Goal: Check status: Check status

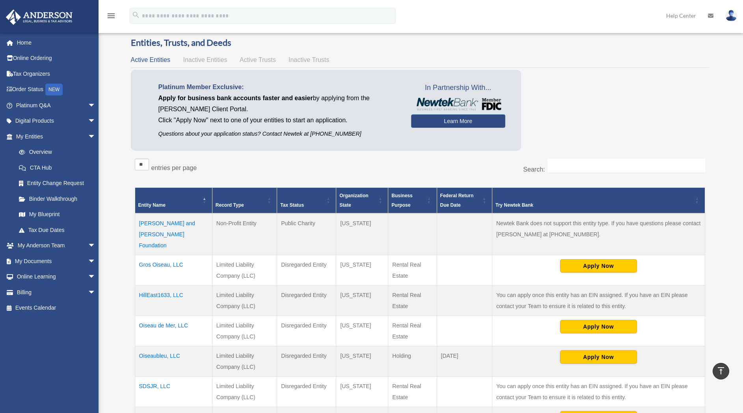
scroll to position [13, 0]
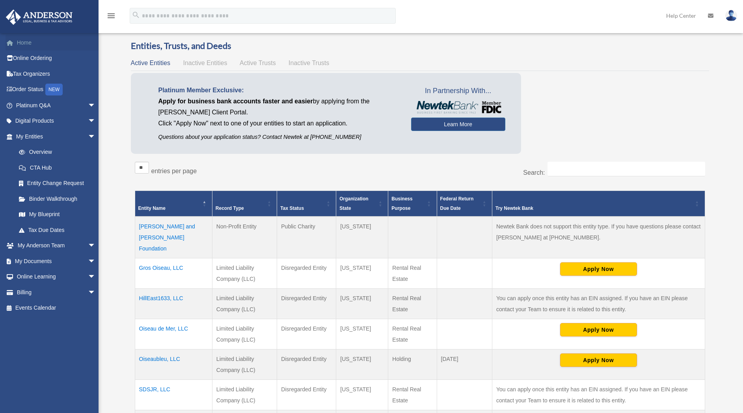
click at [28, 43] on link "Home" at bounding box center [57, 43] width 102 height 16
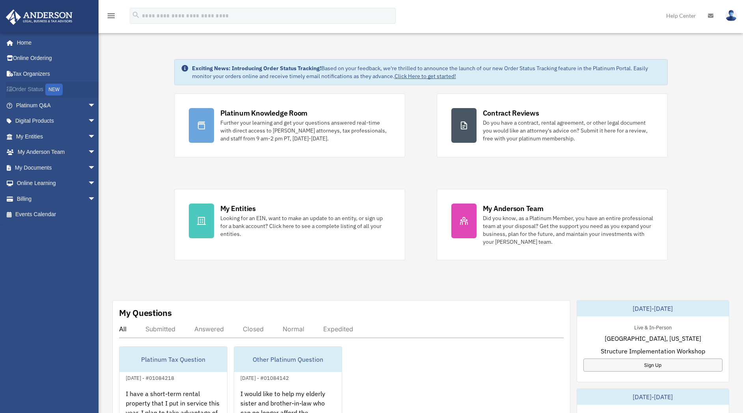
click at [35, 91] on link "Order Status NEW" at bounding box center [57, 90] width 102 height 16
click at [88, 167] on span "arrow_drop_down" at bounding box center [96, 168] width 16 height 16
click at [88, 164] on span "arrow_drop_up" at bounding box center [96, 168] width 16 height 16
click at [88, 124] on span "arrow_drop_down" at bounding box center [96, 121] width 16 height 16
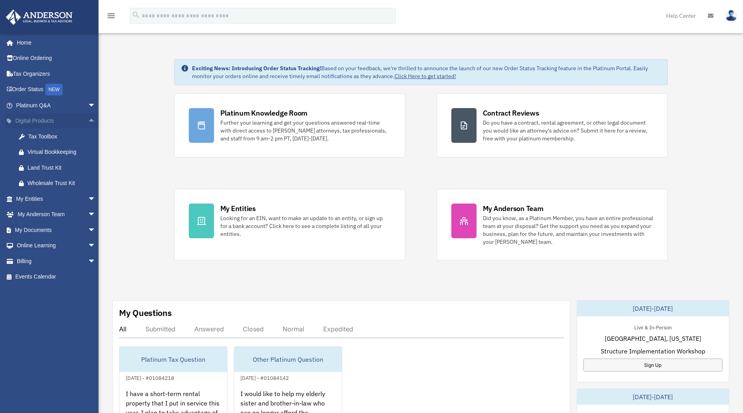
click at [88, 124] on span "arrow_drop_up" at bounding box center [96, 121] width 16 height 16
click at [88, 138] on span "arrow_drop_down" at bounding box center [96, 136] width 16 height 16
click at [88, 136] on span "arrow_drop_up" at bounding box center [96, 136] width 16 height 16
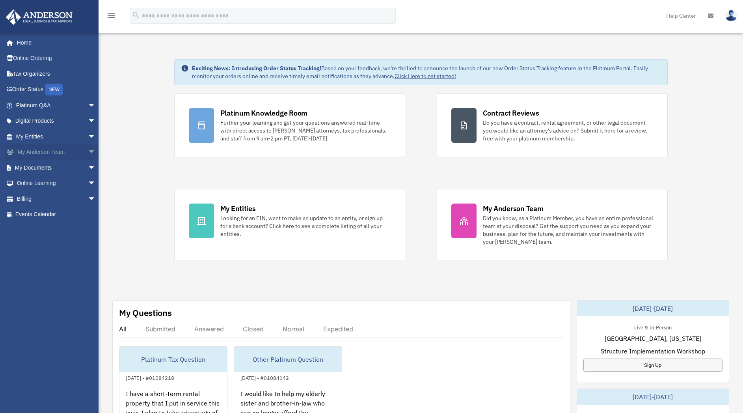
click at [88, 154] on span "arrow_drop_down" at bounding box center [96, 152] width 16 height 16
click at [88, 154] on span "arrow_drop_up" at bounding box center [96, 152] width 16 height 16
click at [88, 171] on span "arrow_drop_down" at bounding box center [96, 168] width 16 height 16
click at [88, 101] on span "arrow_drop_down" at bounding box center [96, 105] width 16 height 16
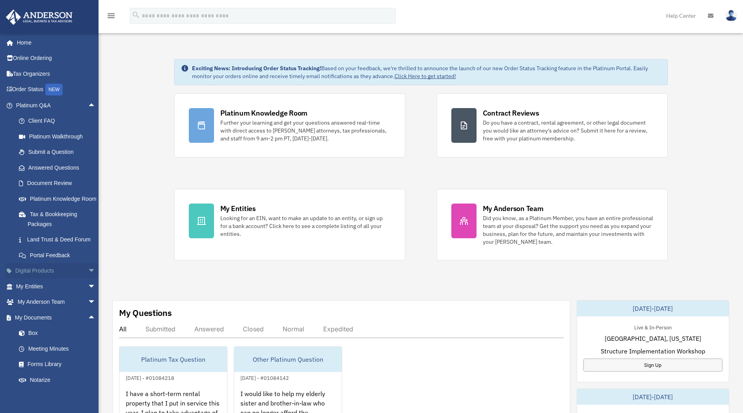
click at [88, 279] on span "arrow_drop_down" at bounding box center [96, 271] width 16 height 16
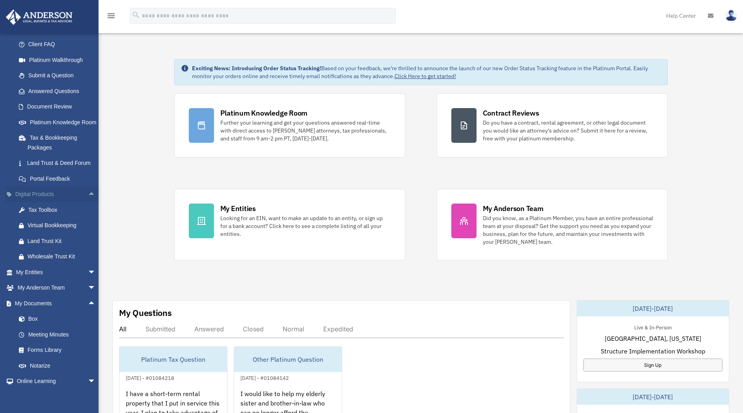
scroll to position [77, 0]
click at [88, 280] on span "arrow_drop_down" at bounding box center [96, 272] width 16 height 16
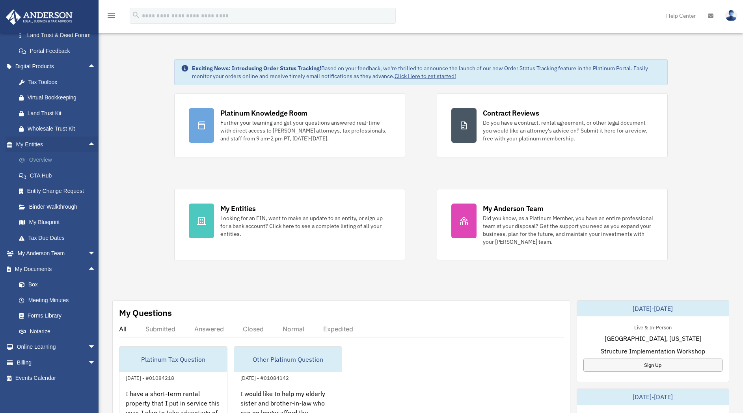
scroll to position [205, 0]
click at [88, 260] on span "arrow_drop_down" at bounding box center [96, 252] width 16 height 16
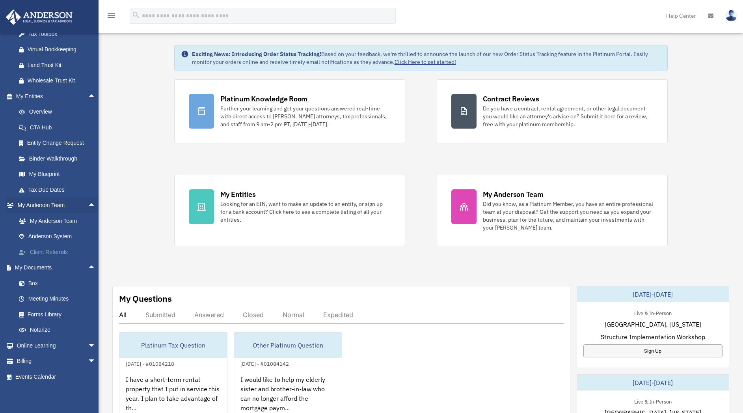
scroll to position [15, 0]
click at [32, 281] on link "Box" at bounding box center [59, 283] width 97 height 16
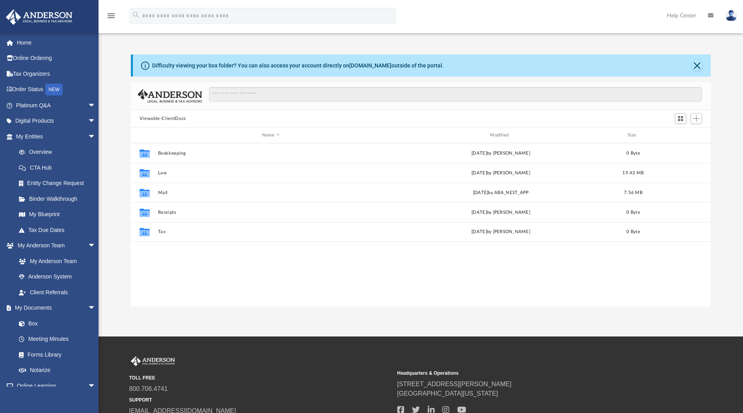
scroll to position [170, 571]
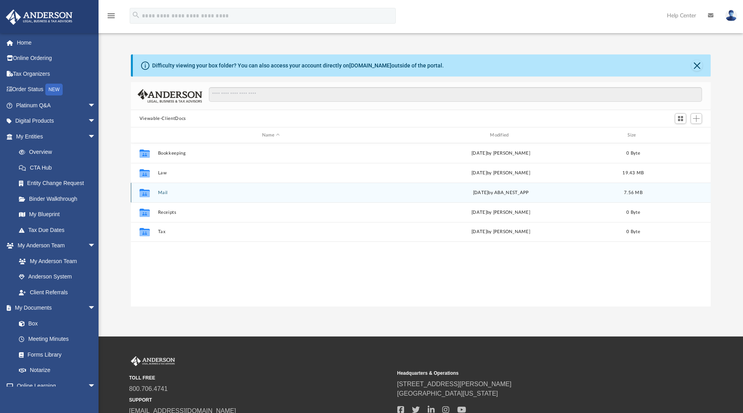
click at [178, 189] on div "Collaborated Folder Mail [DATE] by ABA_NEST_APP 7.56 MB" at bounding box center [421, 192] width 580 height 20
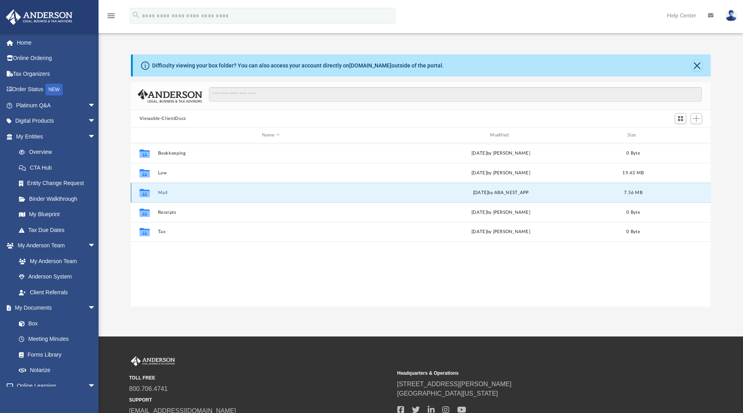
click at [144, 193] on icon "grid" at bounding box center [144, 193] width 10 height 6
click at [165, 193] on button "Mail" at bounding box center [271, 192] width 226 height 5
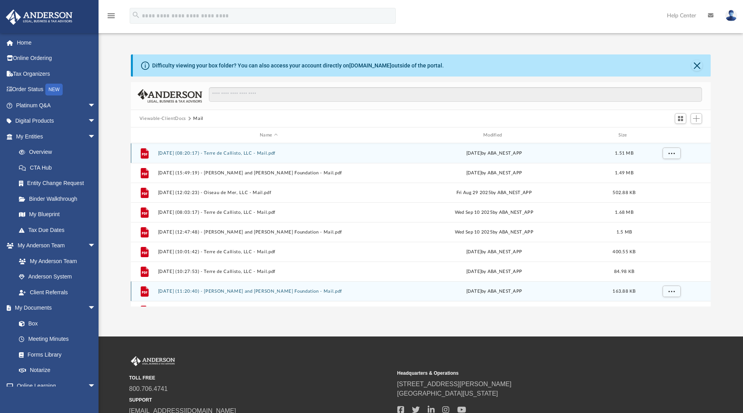
scroll to position [14, 0]
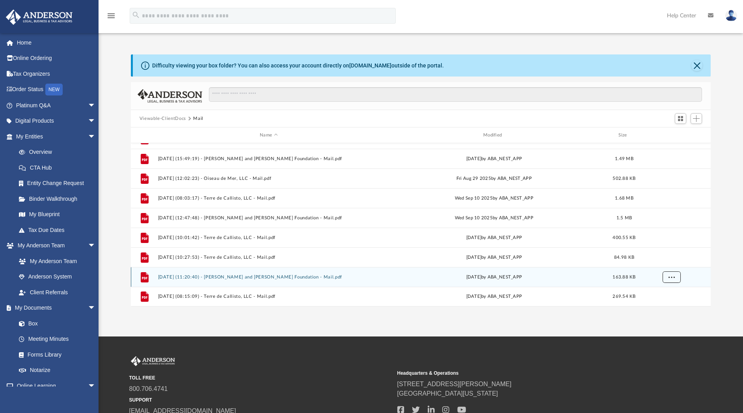
click at [667, 277] on button "More options" at bounding box center [671, 277] width 18 height 12
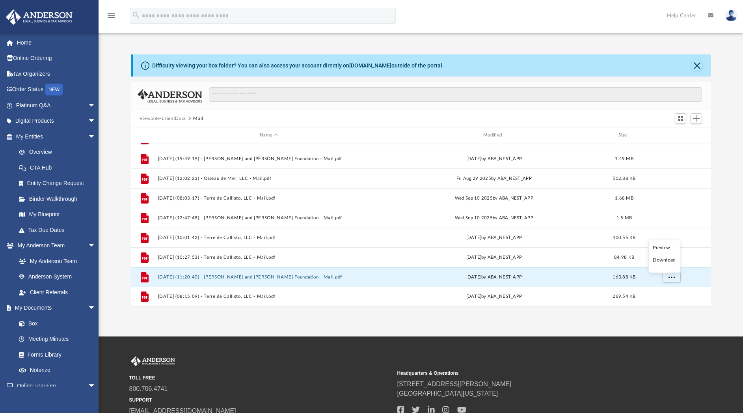
click at [660, 248] on li "Preview" at bounding box center [664, 248] width 23 height 8
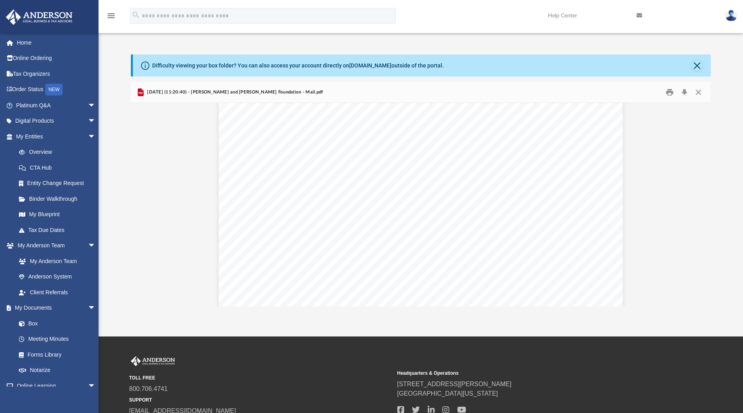
scroll to position [0, 0]
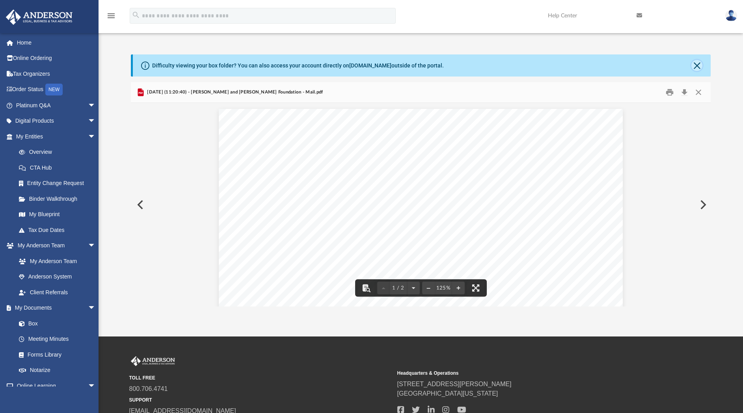
click at [700, 62] on button "Close" at bounding box center [696, 65] width 11 height 11
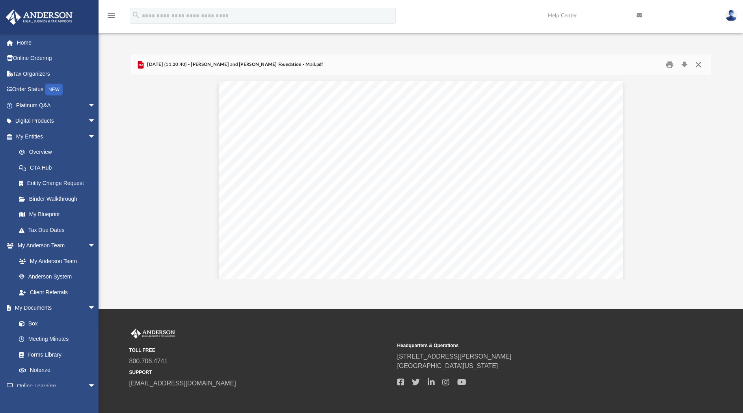
click at [700, 62] on button "Close" at bounding box center [698, 65] width 14 height 12
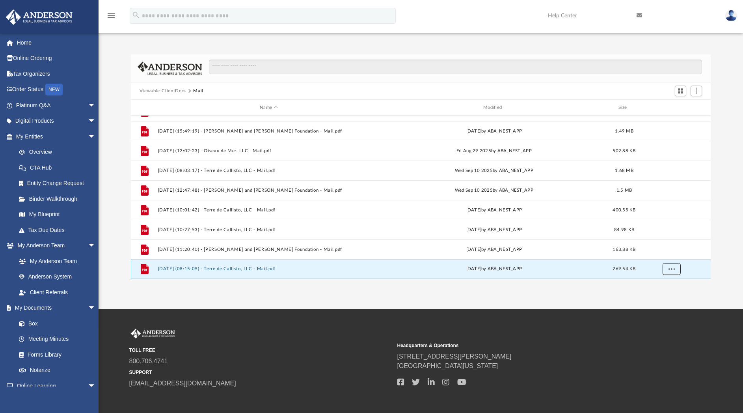
click at [671, 266] on span "More options" at bounding box center [671, 268] width 6 height 4
click at [667, 239] on li "Preview" at bounding box center [664, 239] width 23 height 8
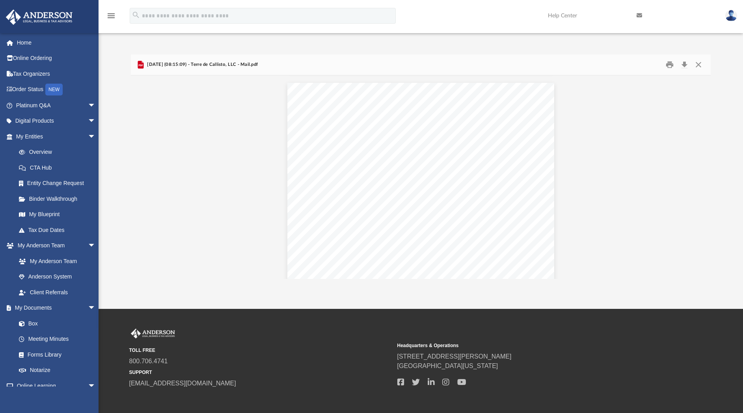
scroll to position [353, 0]
click at [699, 63] on button "Close" at bounding box center [698, 65] width 14 height 12
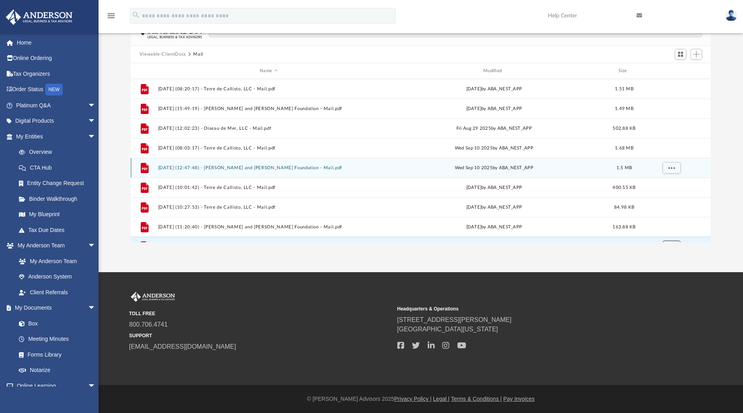
scroll to position [0, 0]
